Goal: Information Seeking & Learning: Learn about a topic

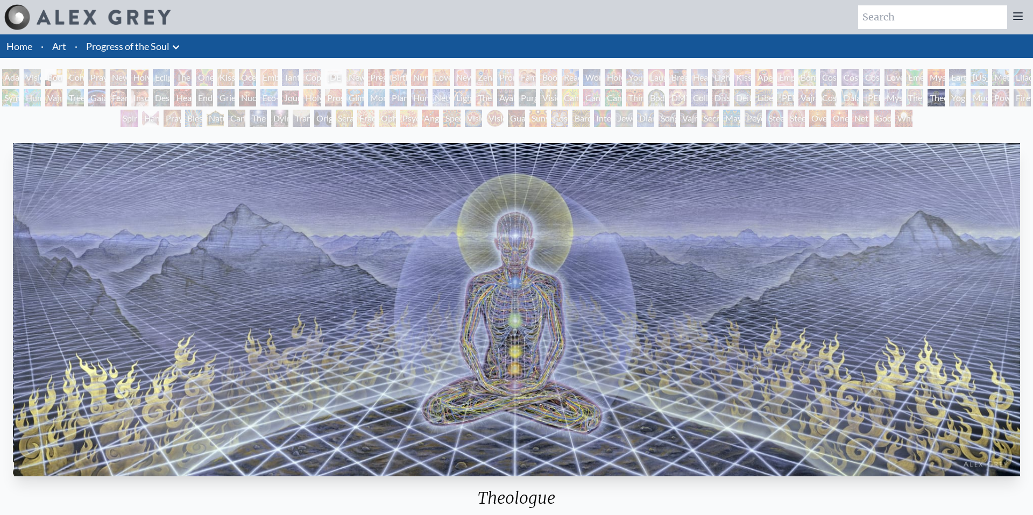
click at [132, 47] on link "Progress of the Soul" at bounding box center [127, 46] width 83 height 15
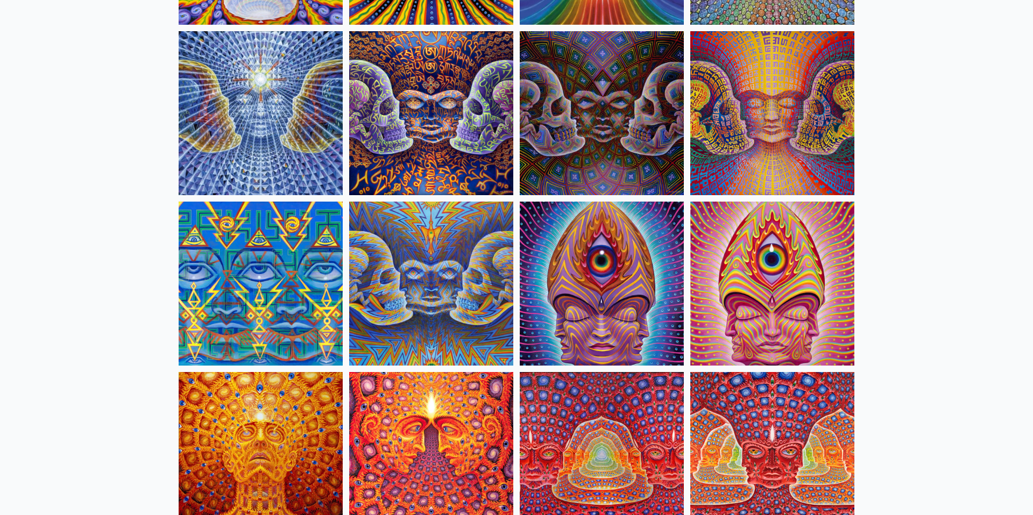
scroll to position [5546, 0]
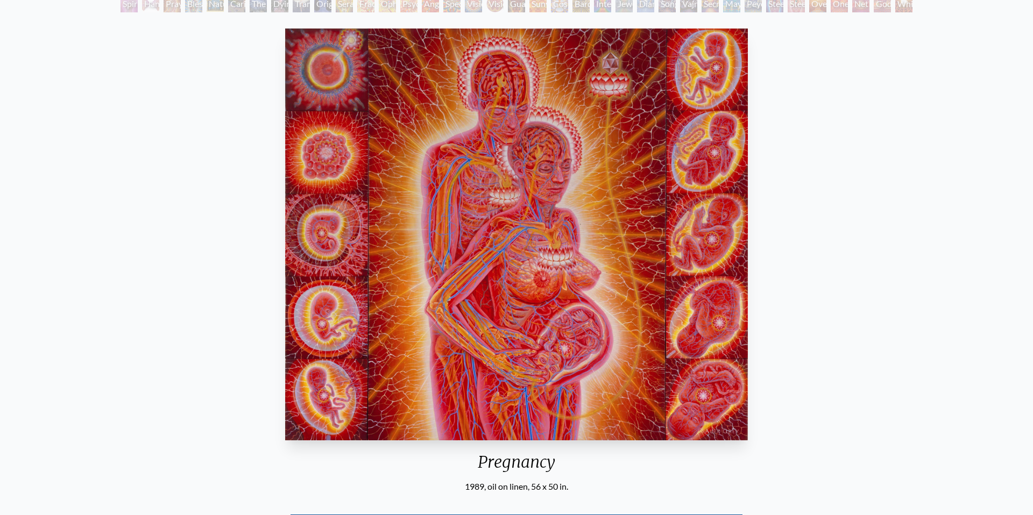
scroll to position [105, 0]
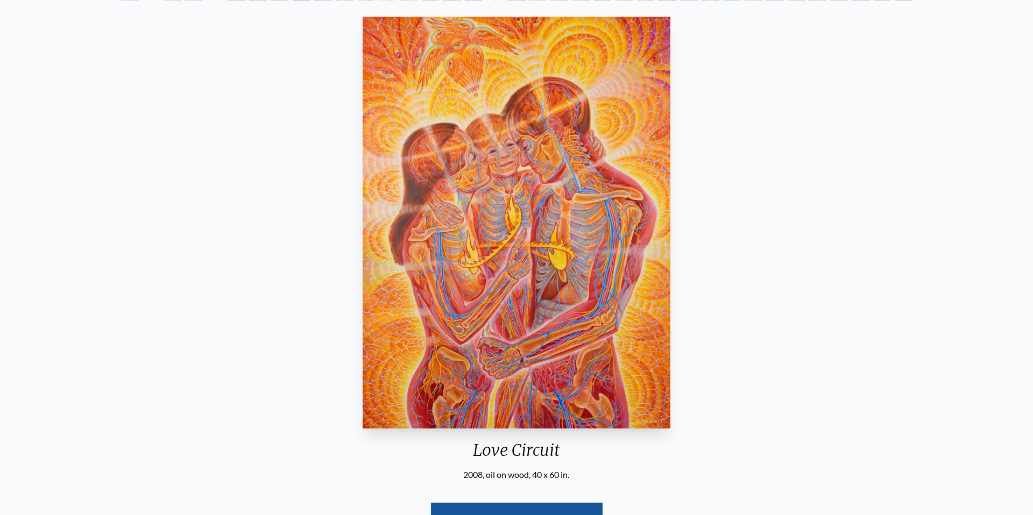
scroll to position [123, 0]
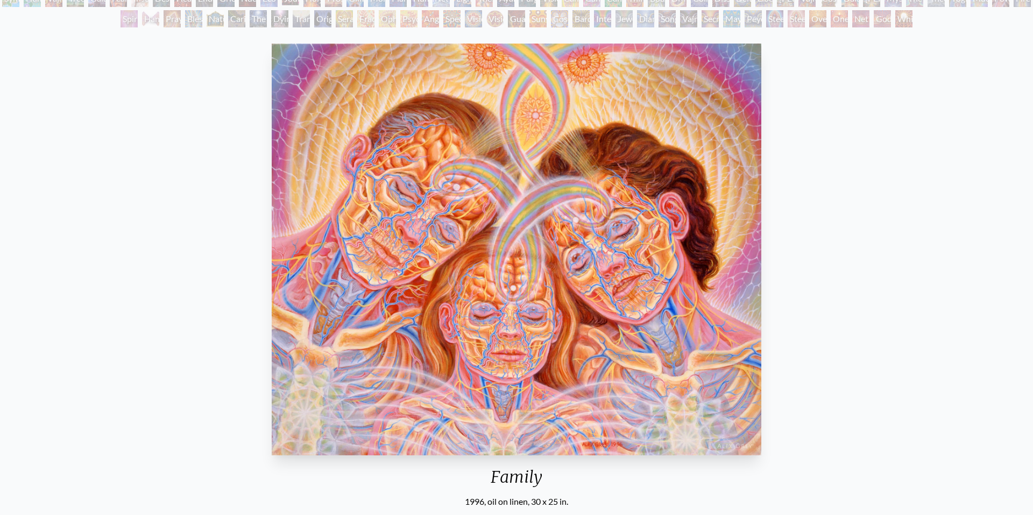
scroll to position [101, 0]
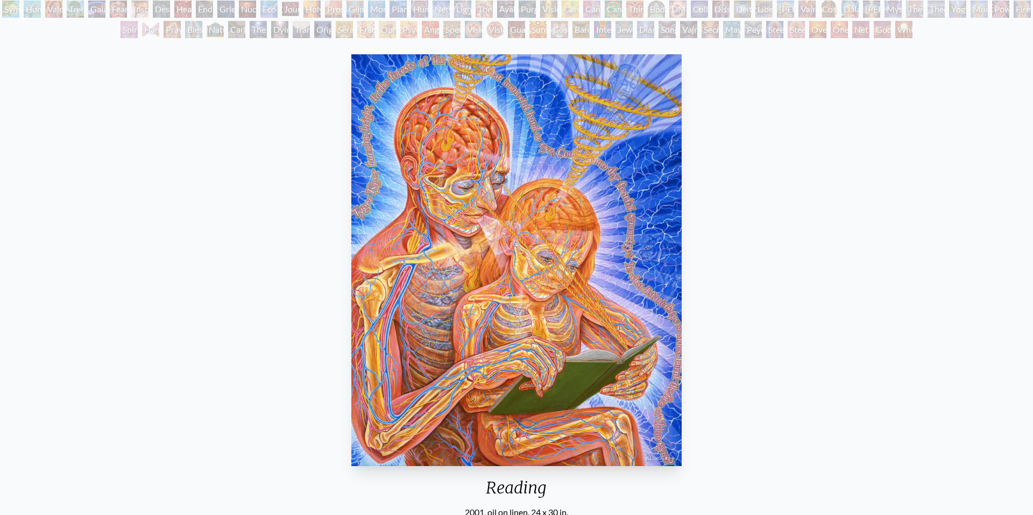
scroll to position [89, 0]
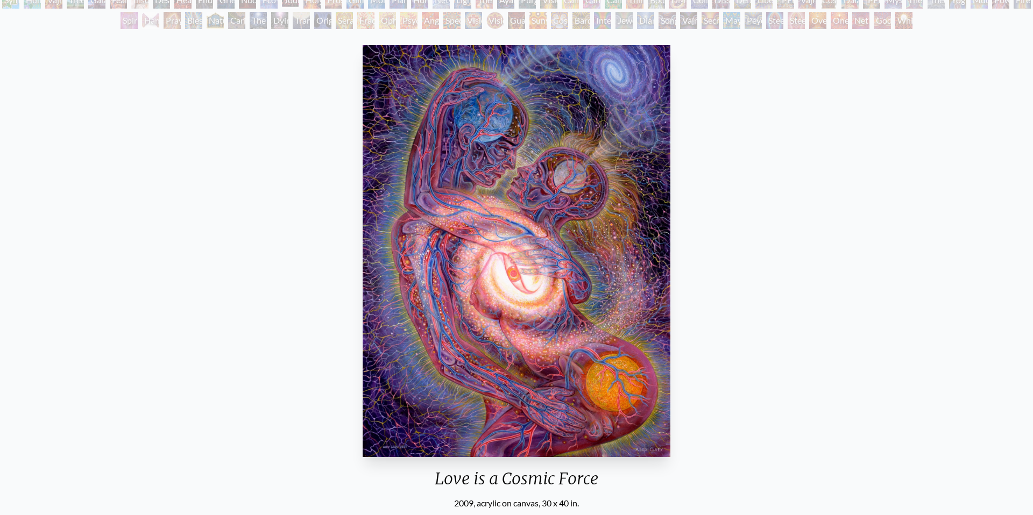
scroll to position [112, 0]
